Goal: Task Accomplishment & Management: Use online tool/utility

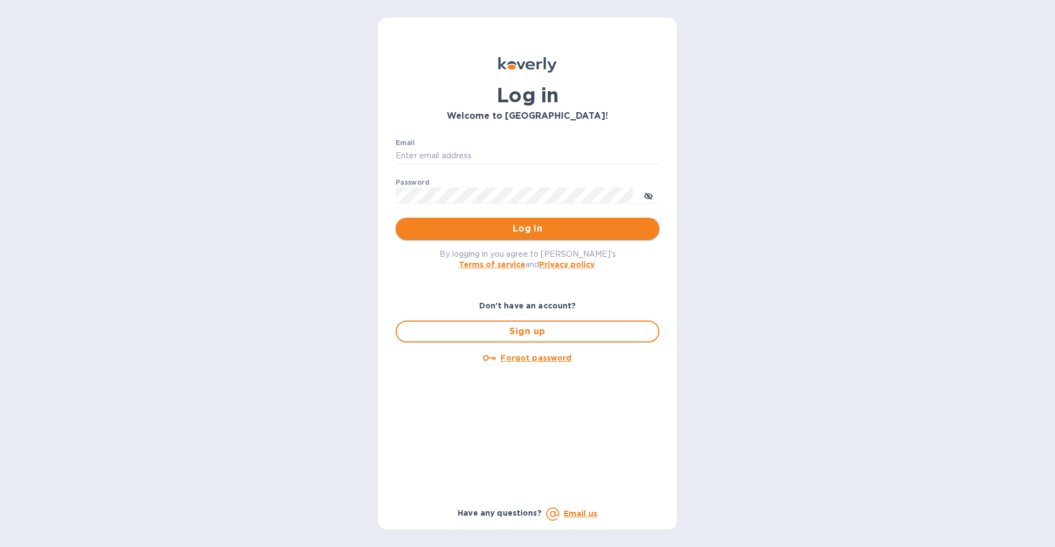
type input "[PERSON_NAME][EMAIL_ADDRESS][DOMAIN_NAME]"
click at [528, 235] on span "Log in" at bounding box center [527, 228] width 246 height 13
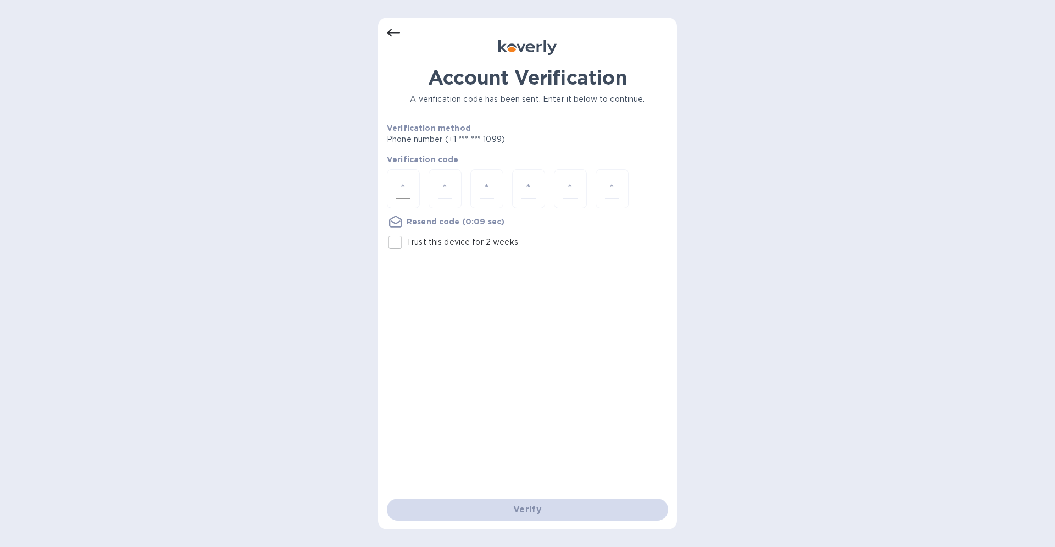
click at [396, 188] on input "number" at bounding box center [403, 189] width 14 height 20
type input "3"
type input "0"
type input "8"
type input "9"
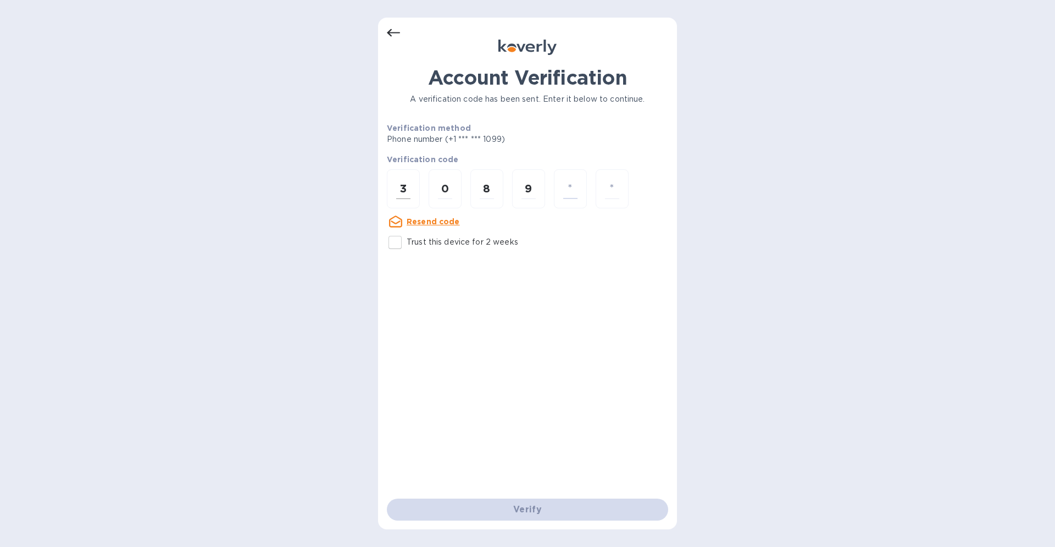
type input "2"
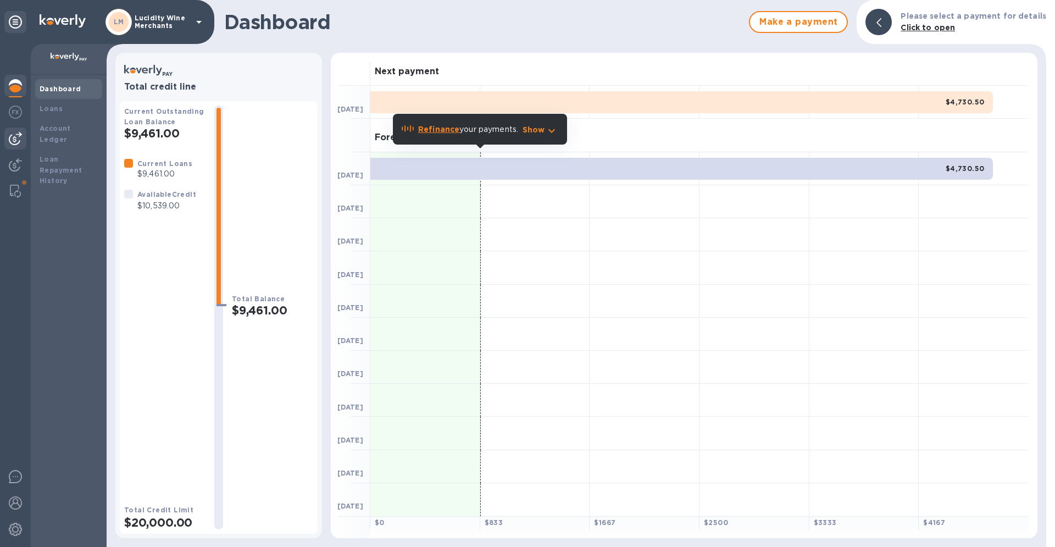
click at [21, 139] on img at bounding box center [15, 138] width 13 height 13
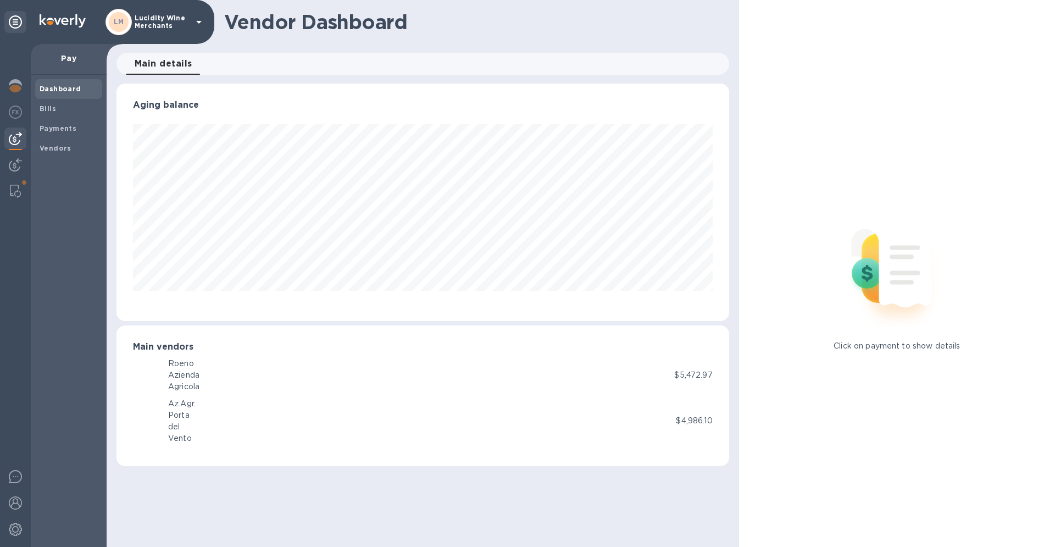
scroll to position [237, 612]
click at [63, 147] on b "Vendors" at bounding box center [56, 148] width 32 height 8
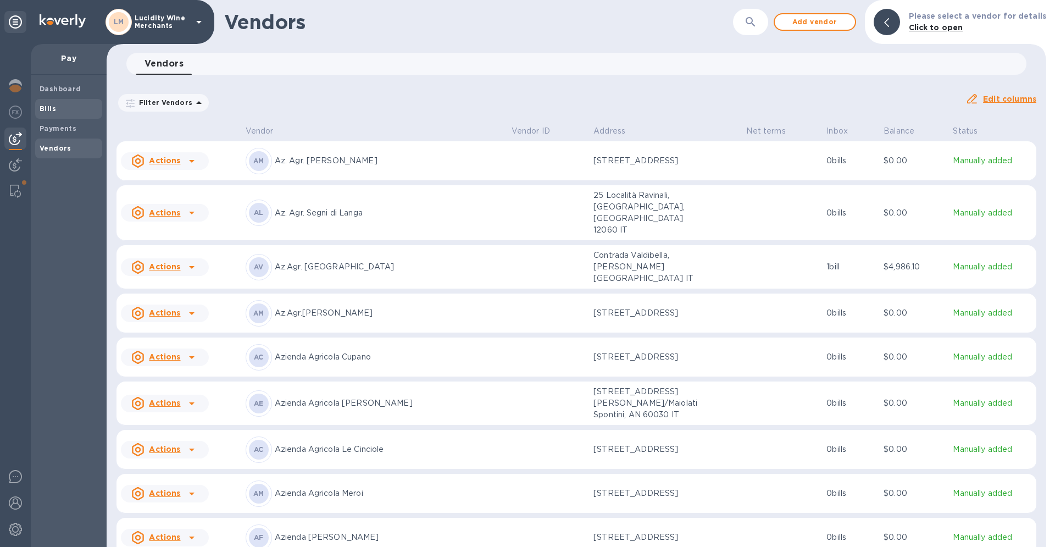
click at [54, 109] on b "Bills" at bounding box center [48, 108] width 16 height 8
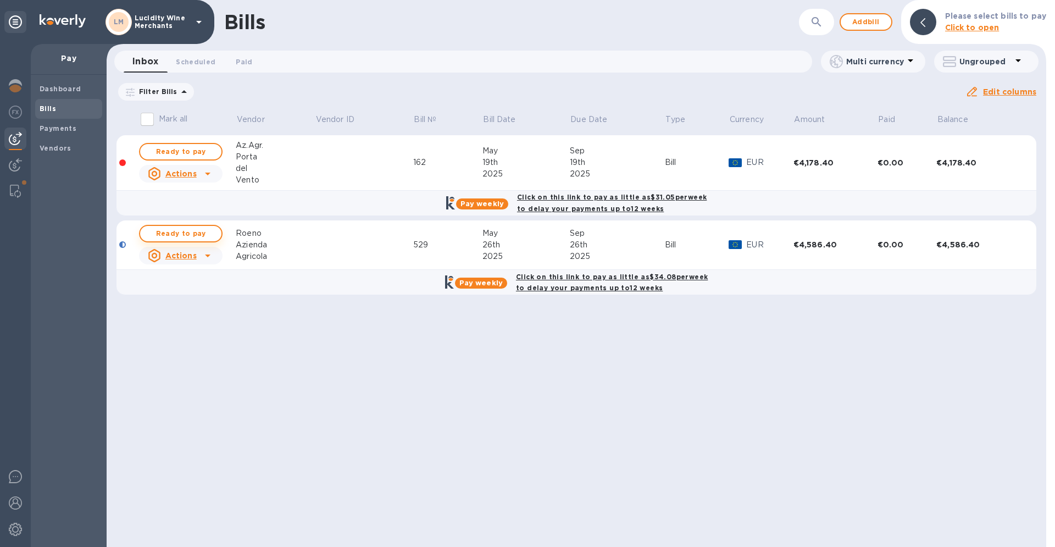
click at [189, 233] on span "Ready to pay" at bounding box center [181, 233] width 64 height 13
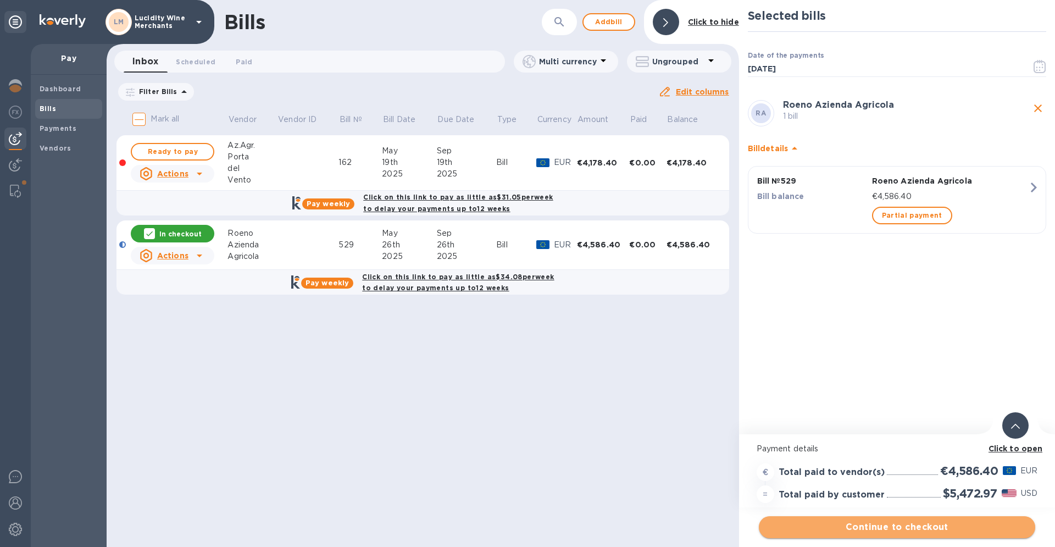
click at [899, 531] on span "Continue to checkout" at bounding box center [896, 526] width 259 height 13
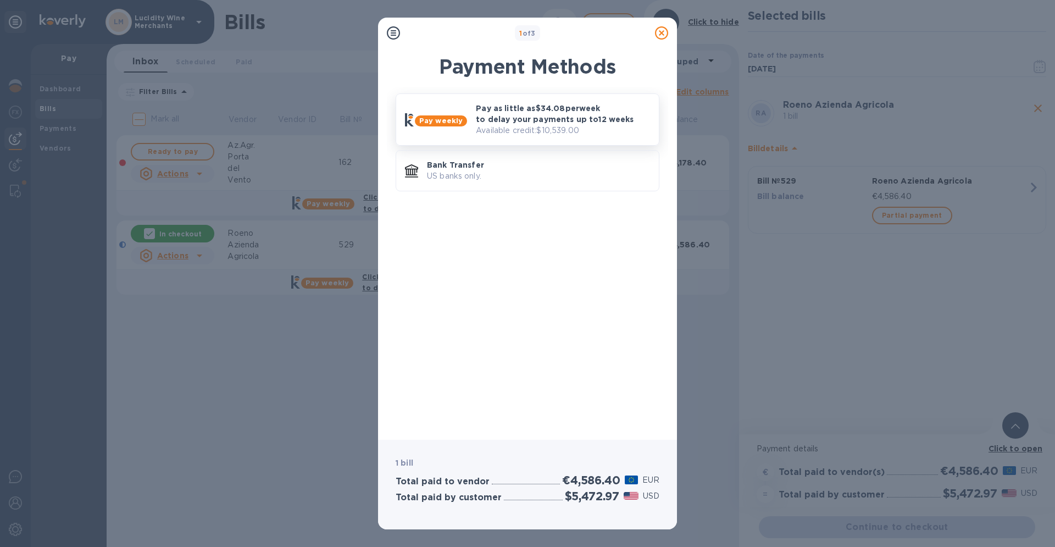
click at [499, 118] on p "Pay as little as $34.08 per week to delay your payments up to 12 weeks" at bounding box center [563, 114] width 174 height 22
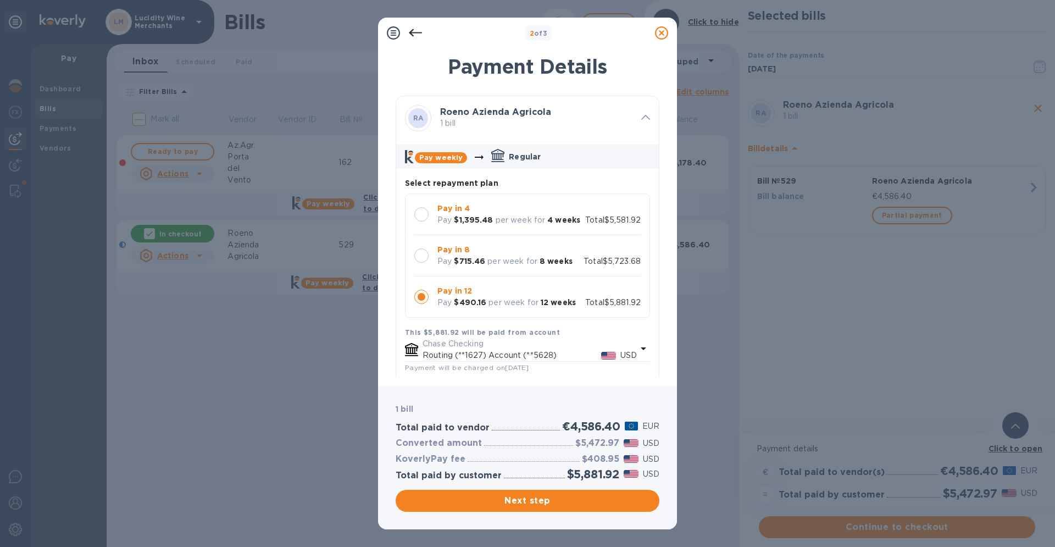
click at [411, 31] on icon at bounding box center [415, 33] width 13 height 8
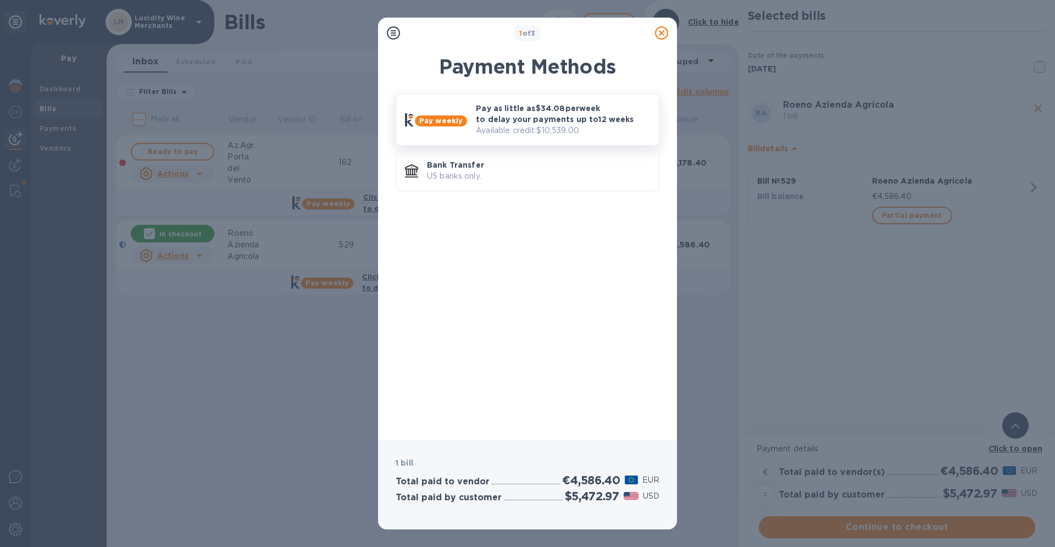
click at [491, 125] on p "Available credit: $10,539.00" at bounding box center [563, 131] width 174 height 12
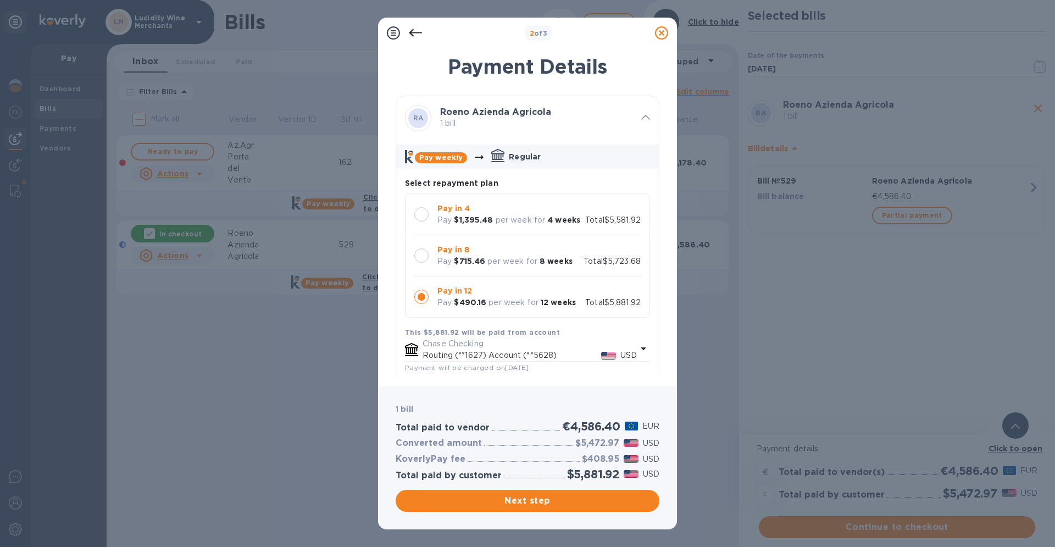
scroll to position [164, 0]
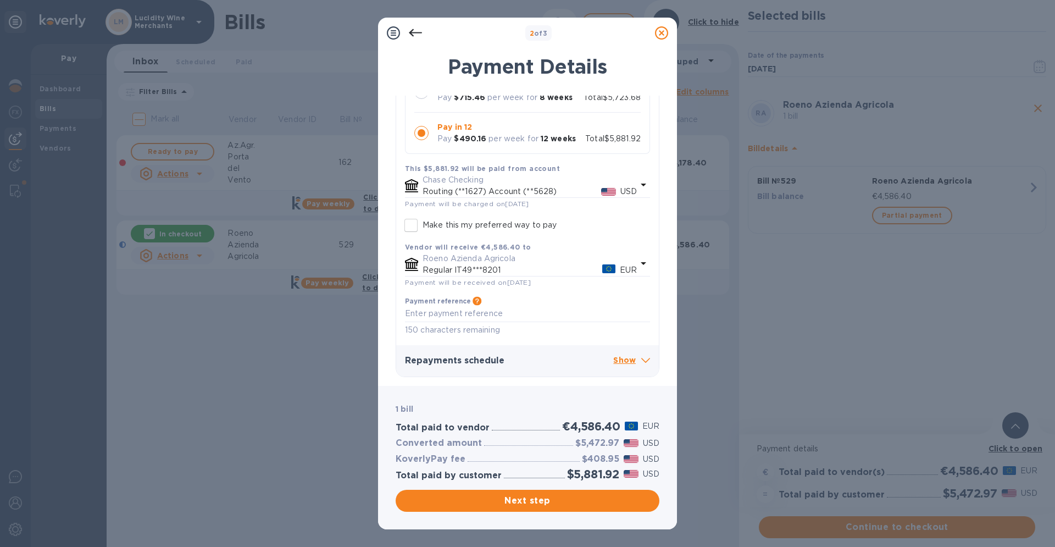
click at [414, 29] on icon at bounding box center [415, 32] width 13 height 13
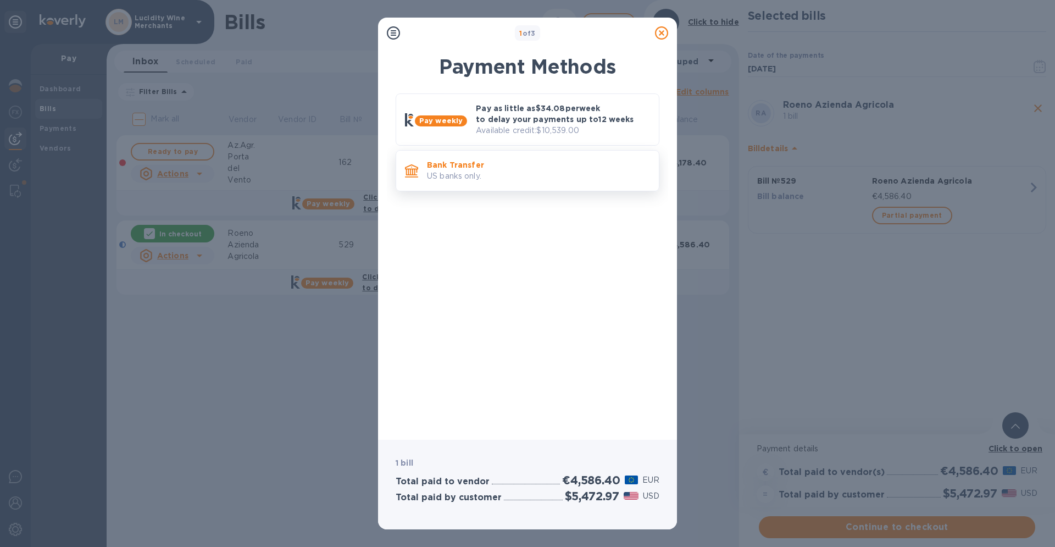
click at [480, 175] on p "US banks only." at bounding box center [538, 176] width 223 height 12
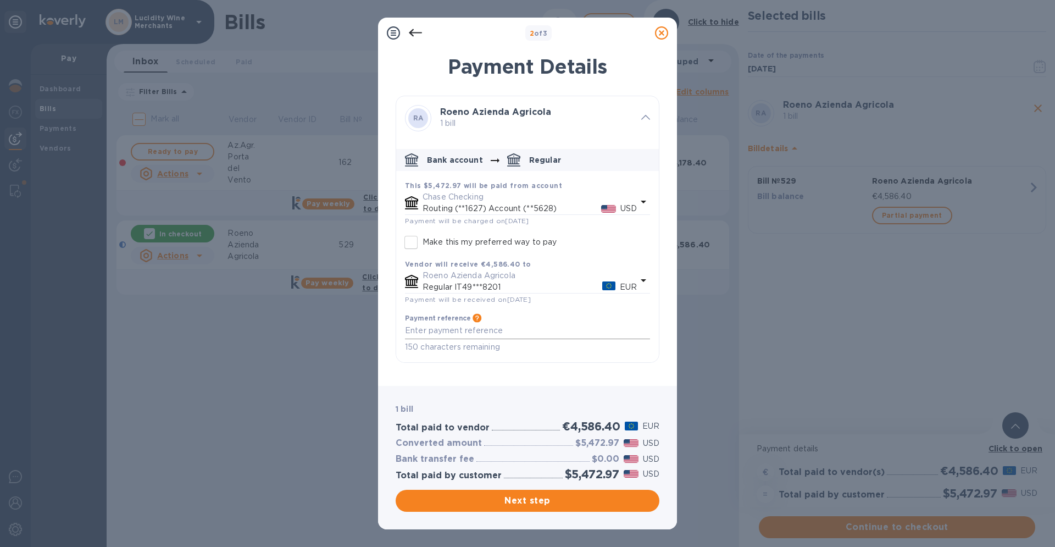
click at [495, 332] on textarea "default-method" at bounding box center [527, 330] width 245 height 9
click at [456, 331] on textarea "default-method" at bounding box center [527, 330] width 245 height 9
type textarea "Saldo vs fattura 529"
click at [514, 505] on span "Next step" at bounding box center [527, 500] width 246 height 13
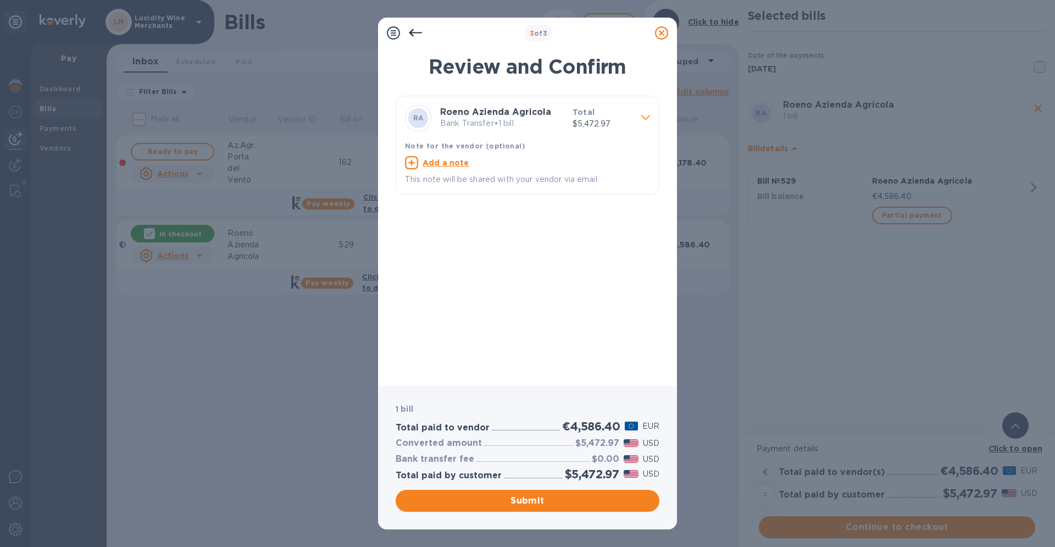
click at [447, 165] on u "Add a note" at bounding box center [445, 162] width 47 height 9
click at [447, 165] on textarea at bounding box center [518, 163] width 227 height 9
type textarea "Saldo Vs fattura 529"
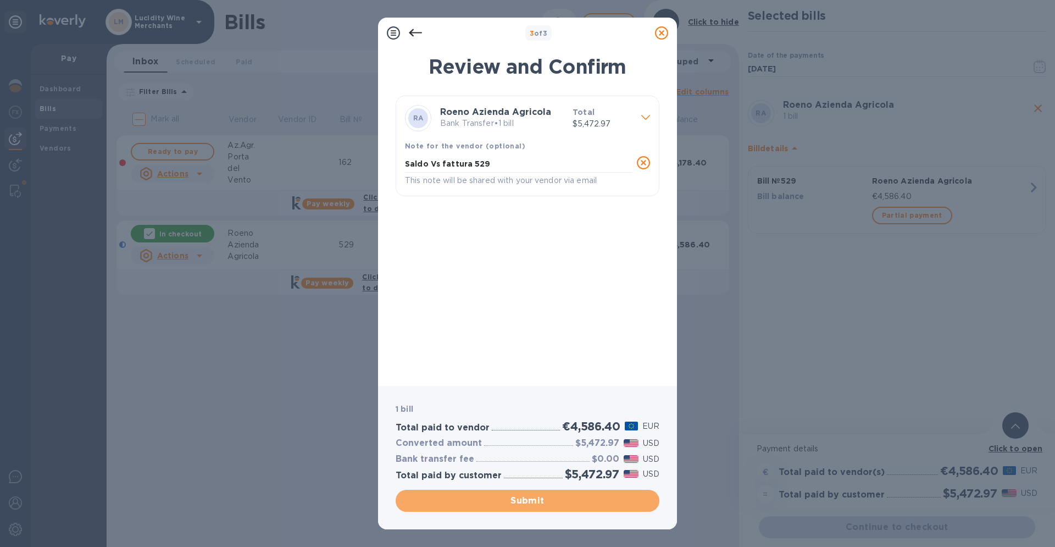
click at [527, 496] on span "Submit" at bounding box center [527, 500] width 246 height 13
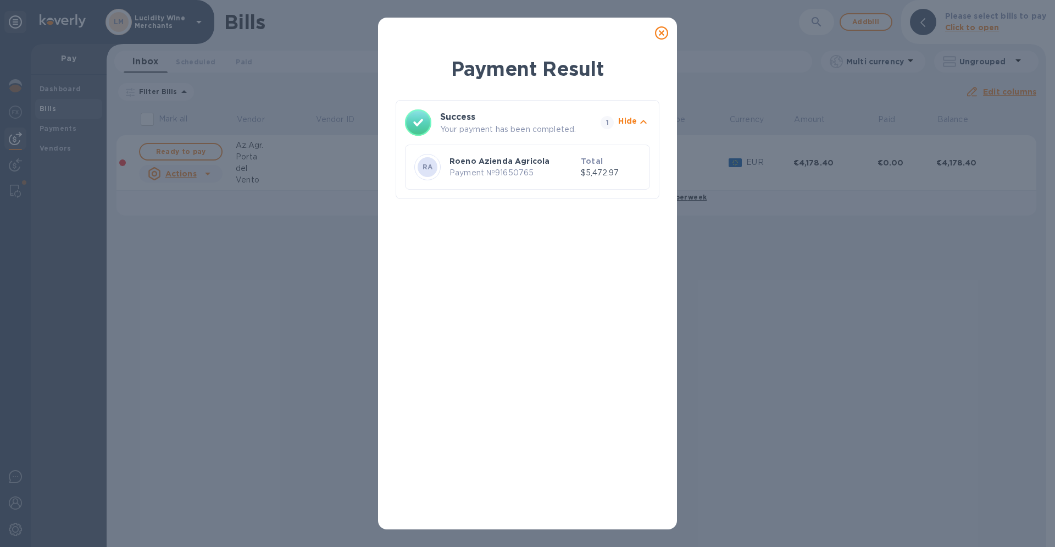
click at [662, 30] on icon at bounding box center [661, 32] width 13 height 13
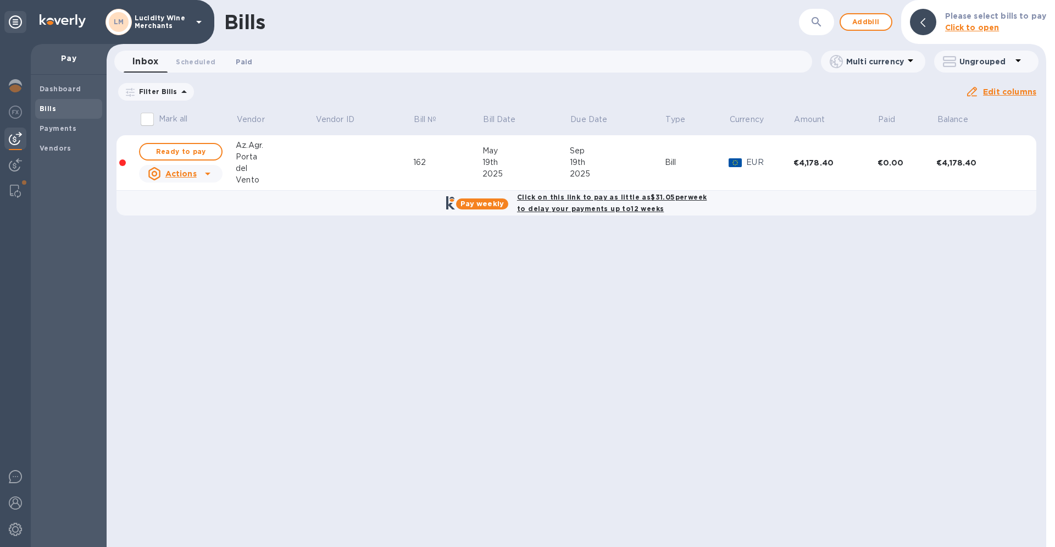
click at [244, 60] on span "Paid 0" at bounding box center [244, 62] width 16 height 12
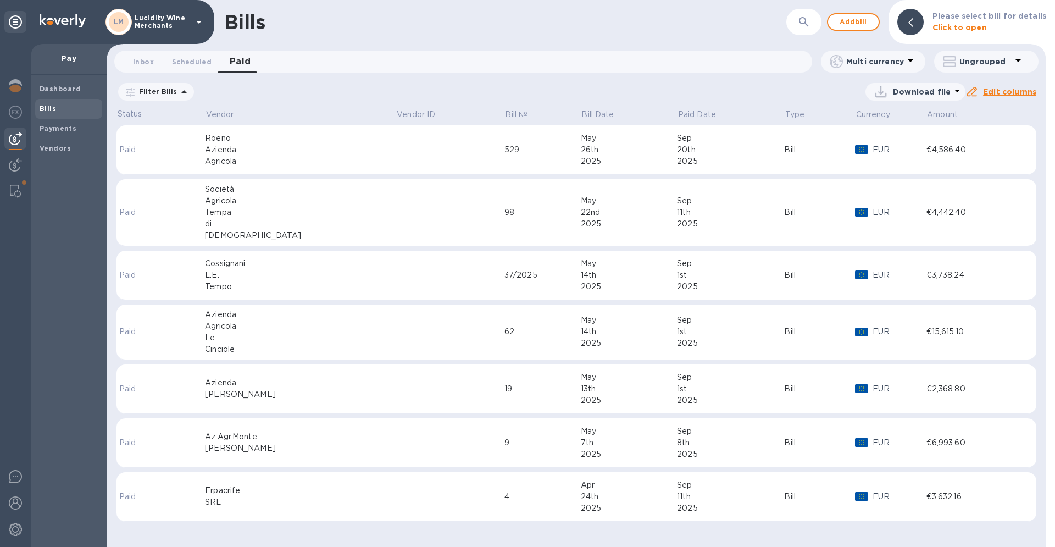
click at [677, 149] on div "20th" at bounding box center [730, 150] width 107 height 12
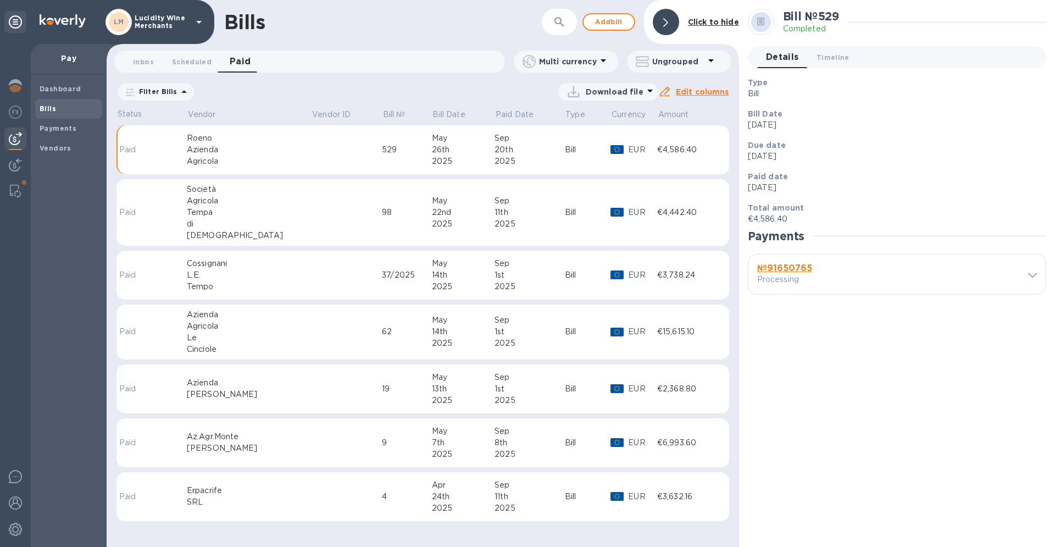
click at [790, 268] on b "№ 91650765" at bounding box center [784, 268] width 55 height 10
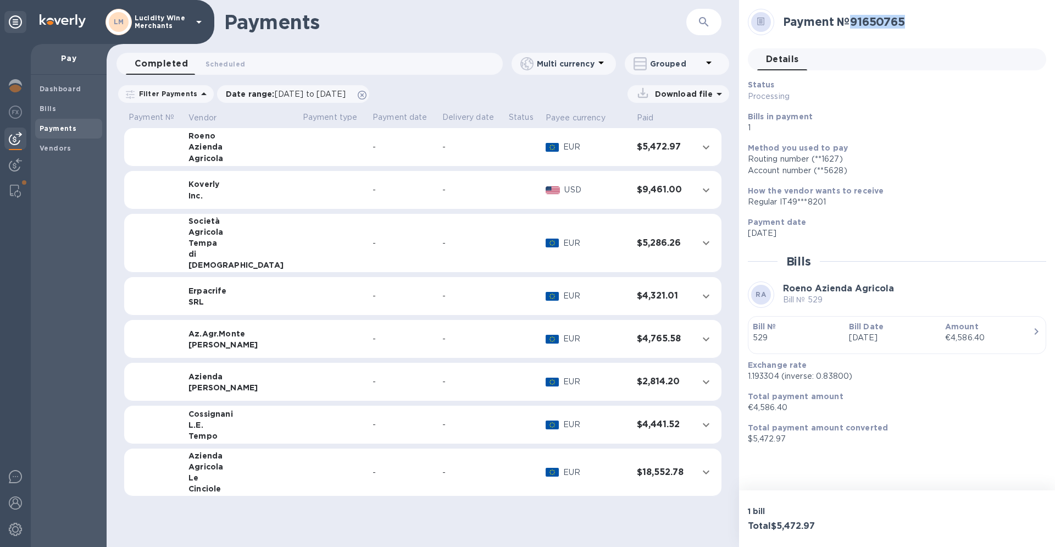
drag, startPoint x: 925, startPoint y: 23, endPoint x: 872, endPoint y: 21, distance: 52.2
click at [853, 19] on h2 "Payment № 91650765" at bounding box center [910, 22] width 254 height 14
copy h2 "91650765"
drag, startPoint x: 778, startPoint y: 377, endPoint x: 748, endPoint y: 377, distance: 30.8
click at [748, 377] on p "1.193304 (inverse: 0.83800)" at bounding box center [892, 376] width 289 height 12
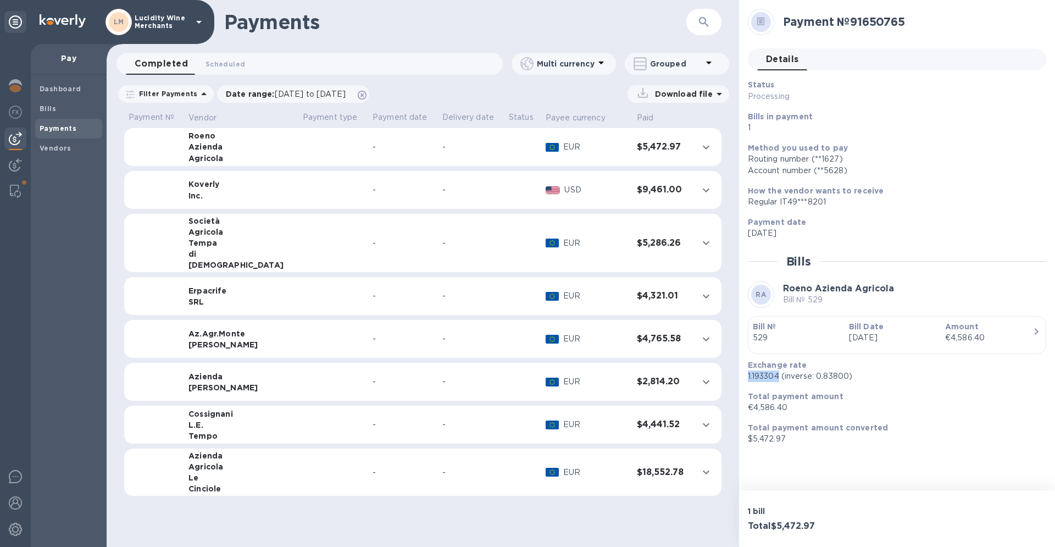
copy p "1.193304"
